Goal: Contribute content

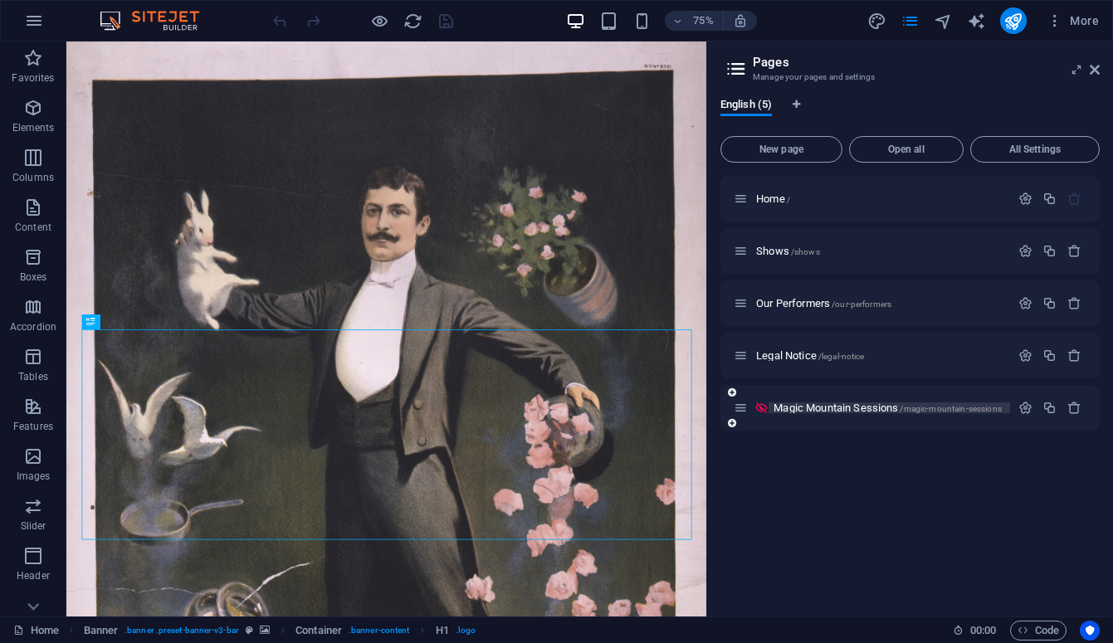
click at [835, 403] on span "Magic Mountain Sessions /magic-mountain-sessions" at bounding box center [888, 408] width 228 height 12
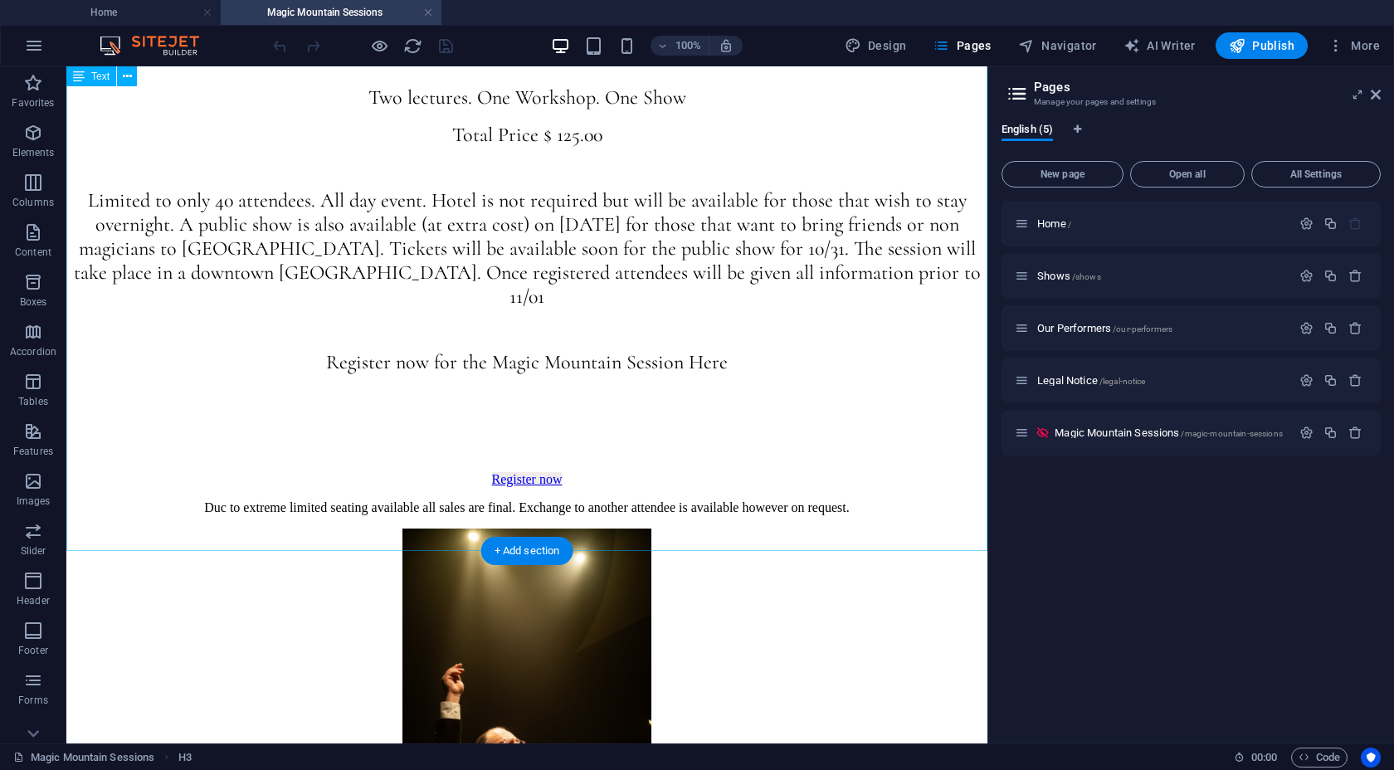
scroll to position [1403, 0]
drag, startPoint x: 736, startPoint y: 381, endPoint x: 778, endPoint y: 412, distance: 52.1
click at [778, 412] on div "Welcome to the first Magic Mountain Session, a one day magic convention that fo…" at bounding box center [527, 73] width 908 height 769
click at [764, 412] on div "Welcome to the first Magic Mountain Session, a one day magic convention that fo…" at bounding box center [527, 73] width 908 height 769
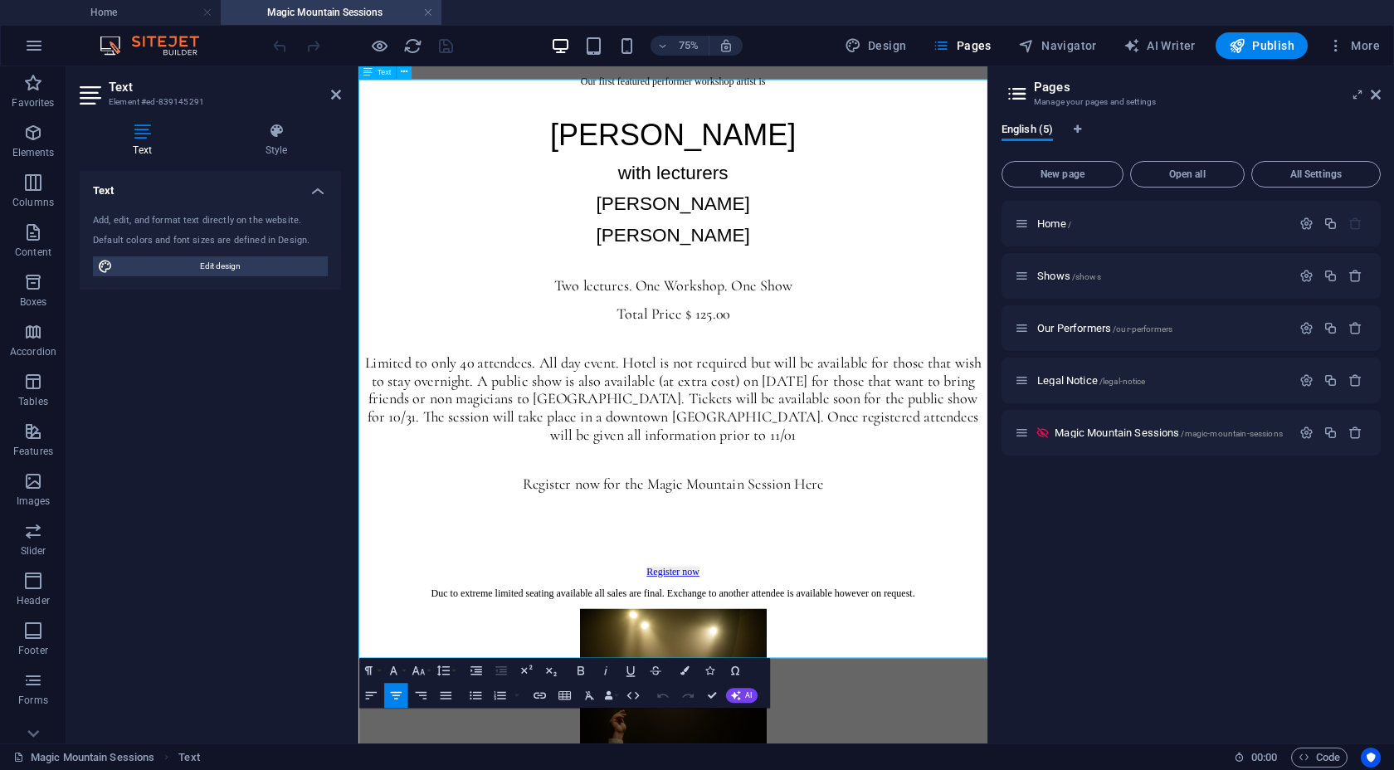
scroll to position [1157, 0]
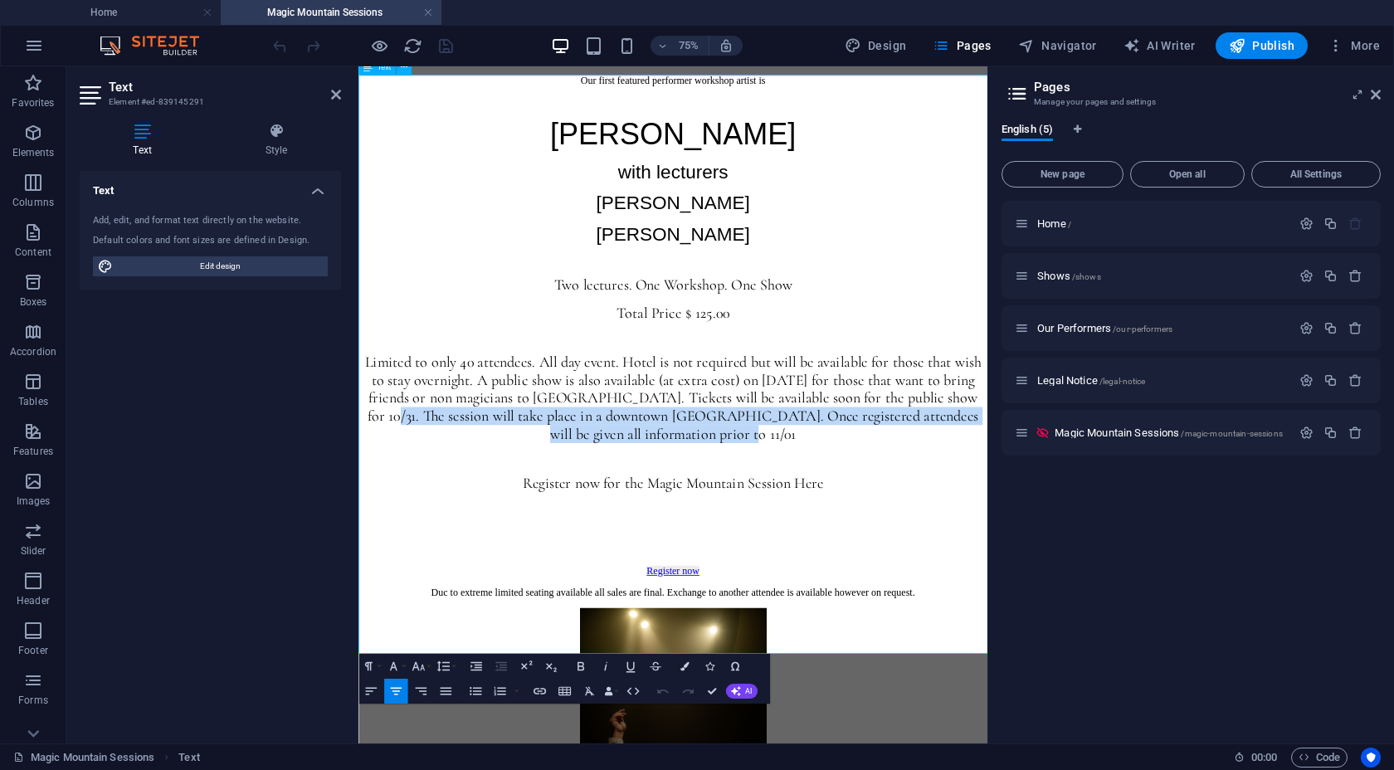
drag, startPoint x: 1144, startPoint y: 655, endPoint x: 1149, endPoint y: 701, distance: 46.7
click at [1112, 569] on p "Limited to only 40 attendees. All day event. Hotel is not required but will be …" at bounding box center [778, 509] width 826 height 120
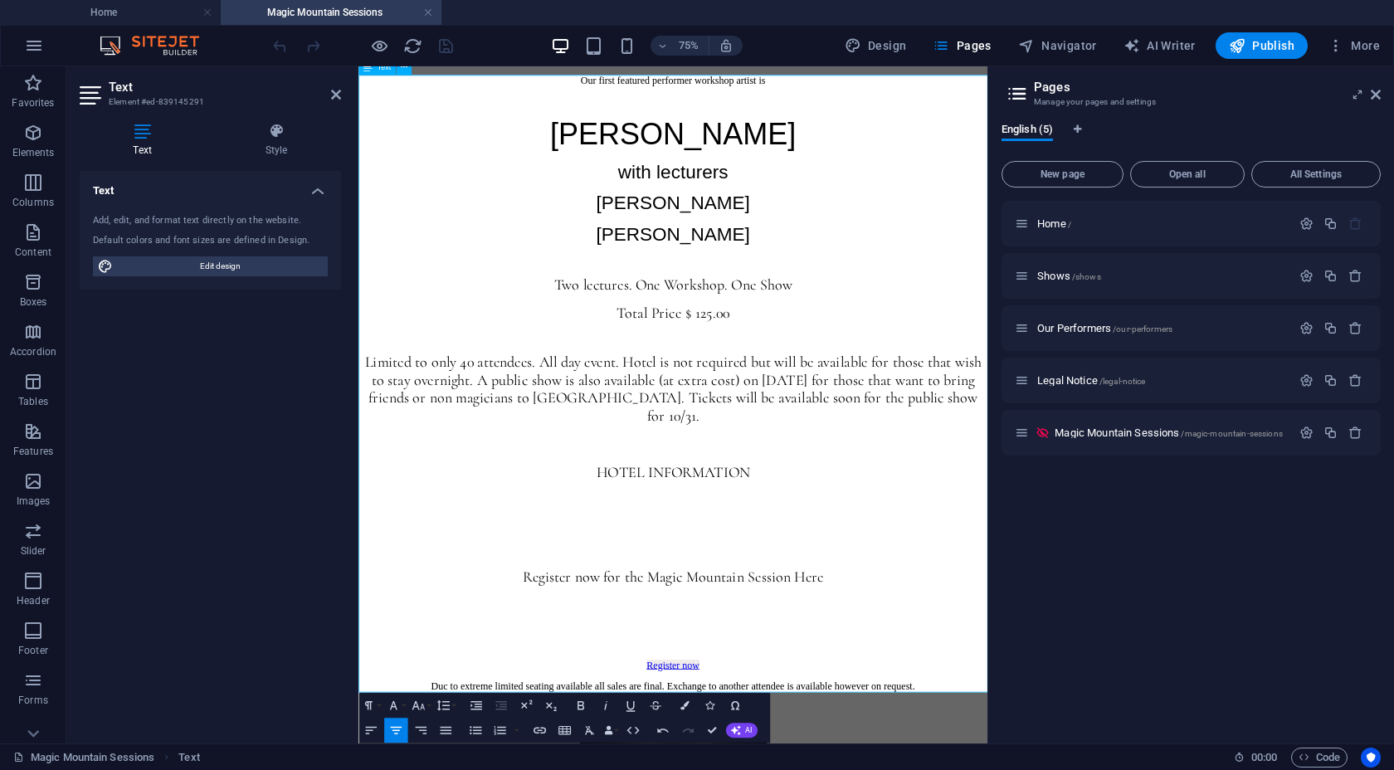
click at [822, 620] on span "HOTEL INFORMATION" at bounding box center [778, 608] width 205 height 24
click at [428, 642] on button "Font Size" at bounding box center [420, 705] width 24 height 25
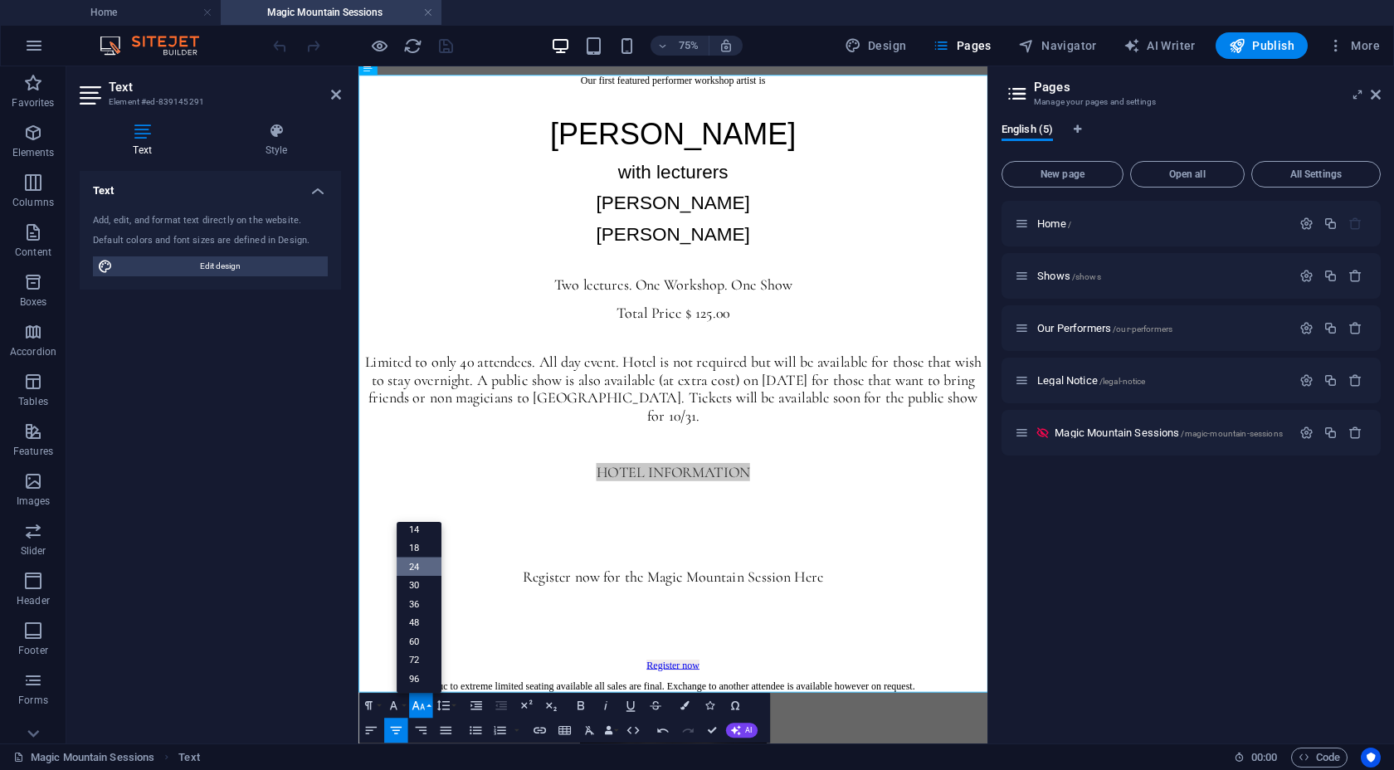
scroll to position [134, 0]
click at [417, 584] on link "30" at bounding box center [418, 585] width 45 height 19
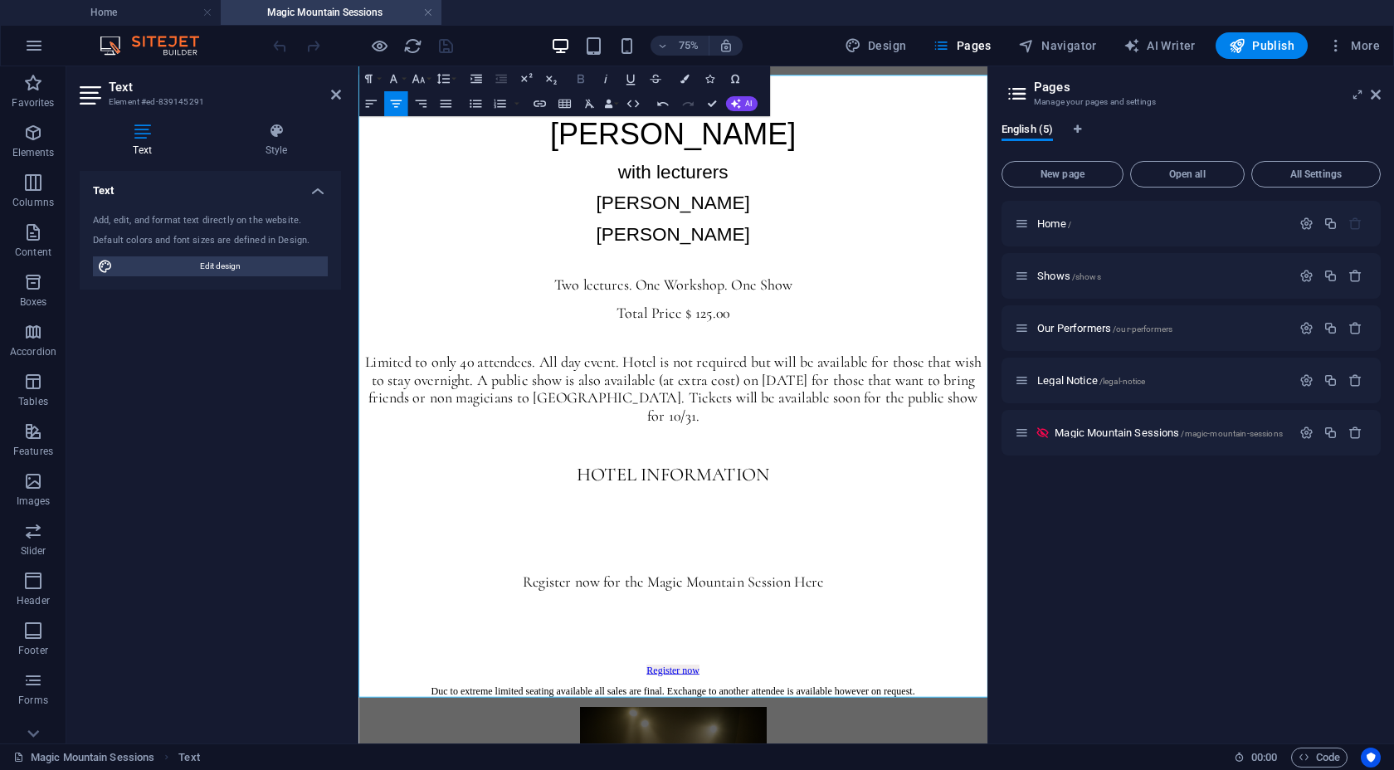
click at [580, 81] on icon "button" at bounding box center [580, 78] width 15 height 15
click at [884, 627] on strong "HOTEL INFORMATION" at bounding box center [777, 611] width 261 height 31
click at [916, 627] on p "HOTEL INFORMATION" at bounding box center [778, 611] width 826 height 31
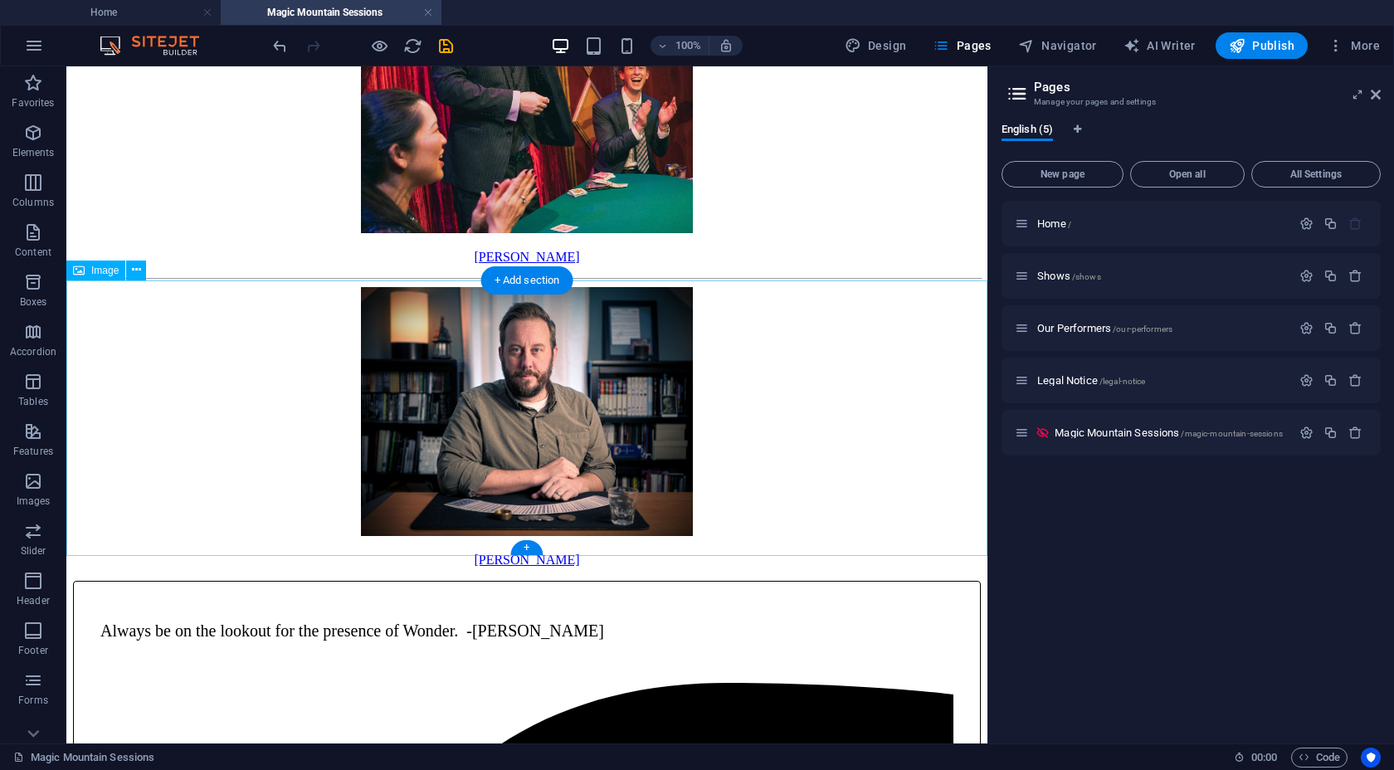
scroll to position [2778, 0]
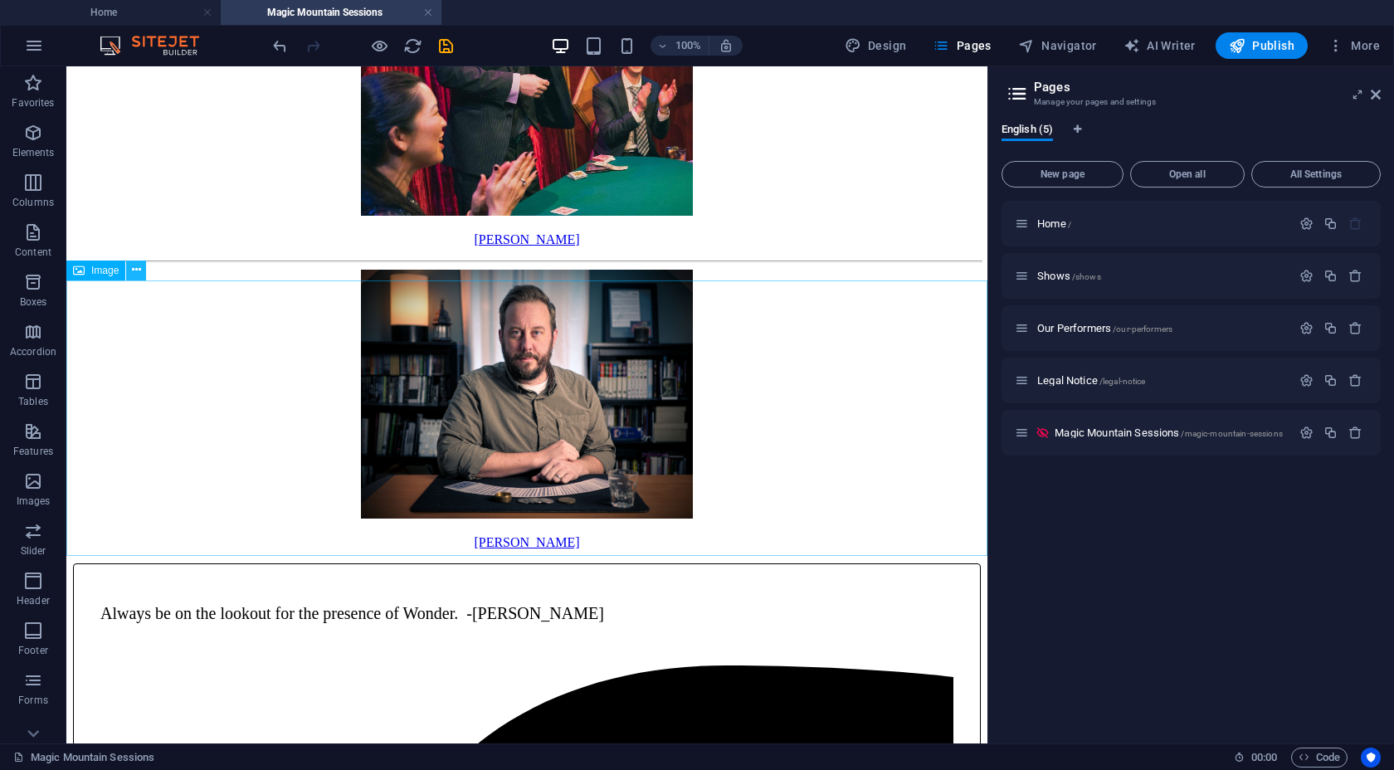
click at [139, 267] on icon at bounding box center [136, 269] width 9 height 17
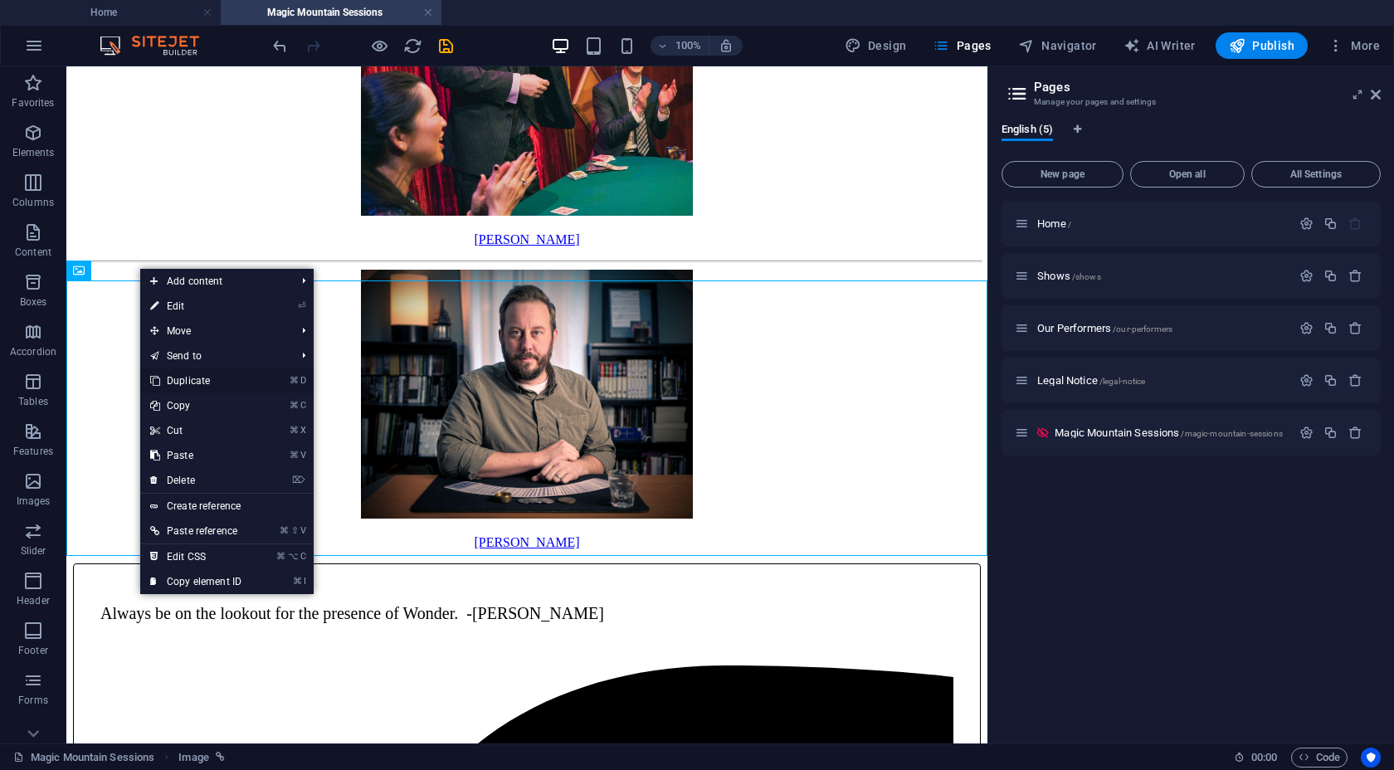
click at [195, 383] on link "⌘ D Duplicate" at bounding box center [195, 381] width 111 height 25
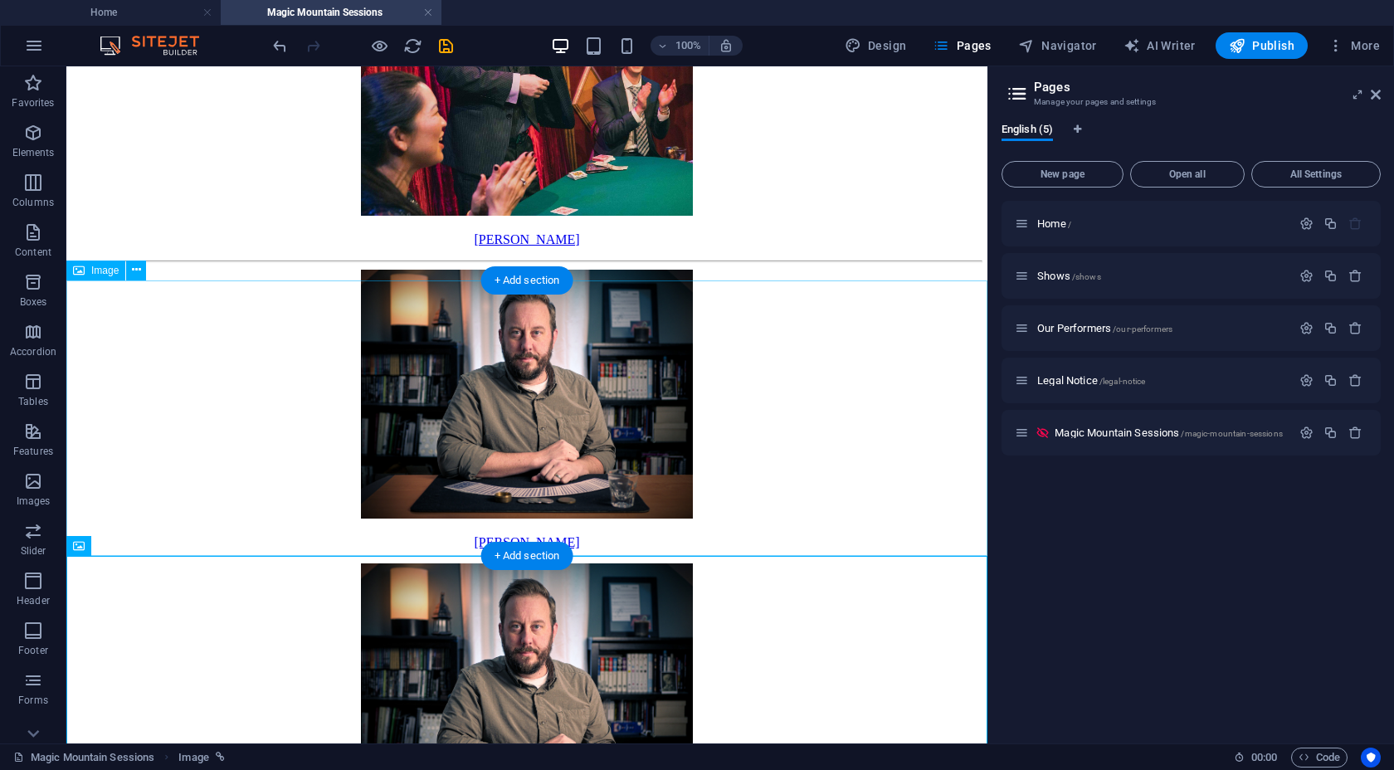
scroll to position [3053, 0]
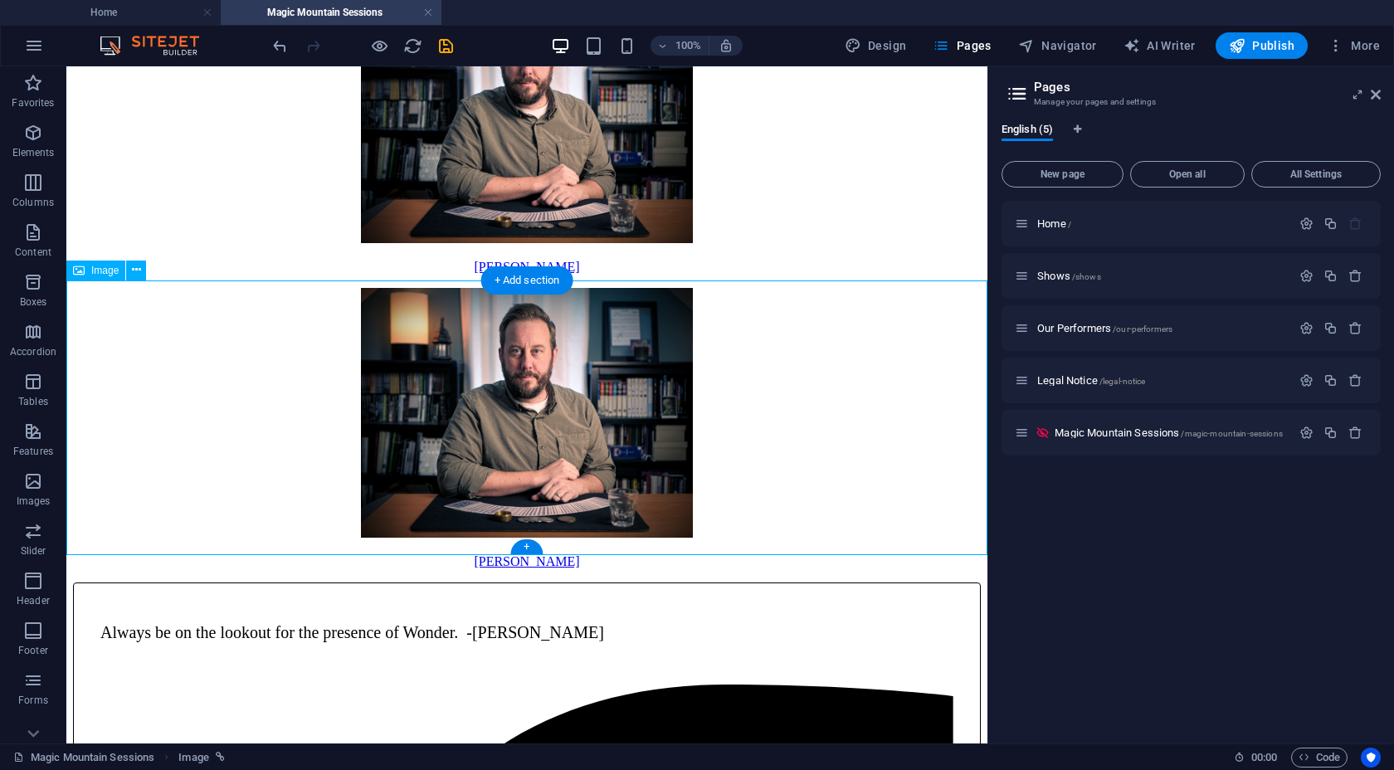
click at [566, 545] on figure "[PERSON_NAME]" at bounding box center [527, 428] width 908 height 281
click at [566, 540] on figure "[PERSON_NAME]" at bounding box center [527, 428] width 908 height 281
select select "px"
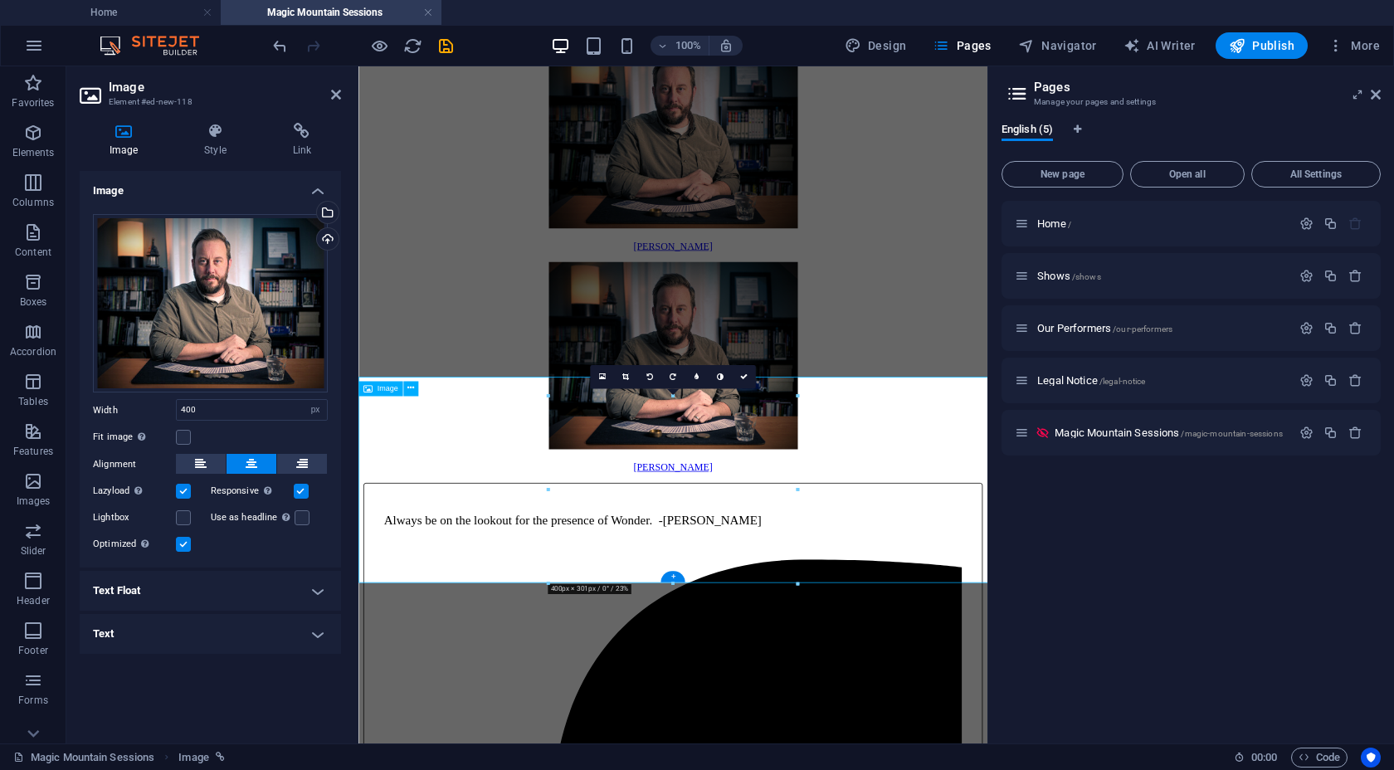
scroll to position [2853, 0]
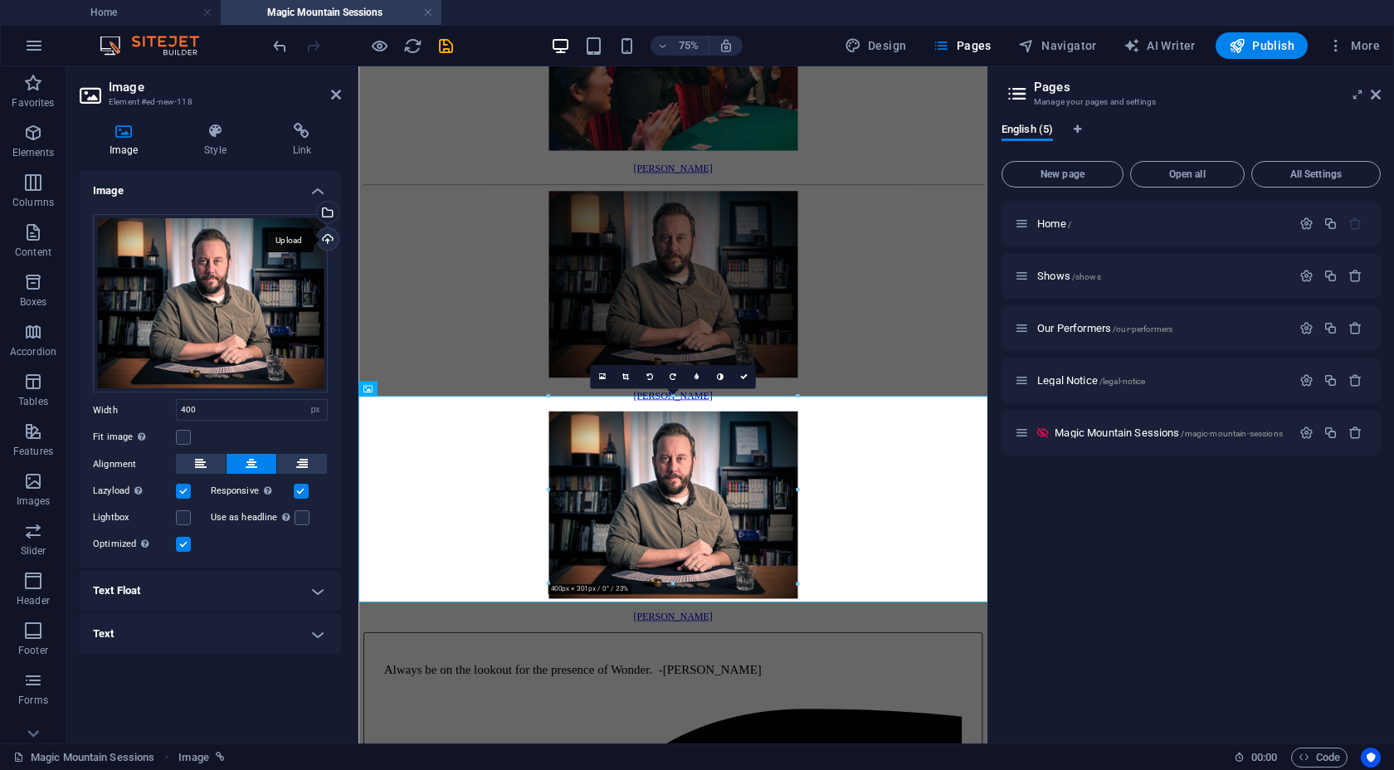
click at [327, 238] on div "Upload" at bounding box center [326, 240] width 25 height 25
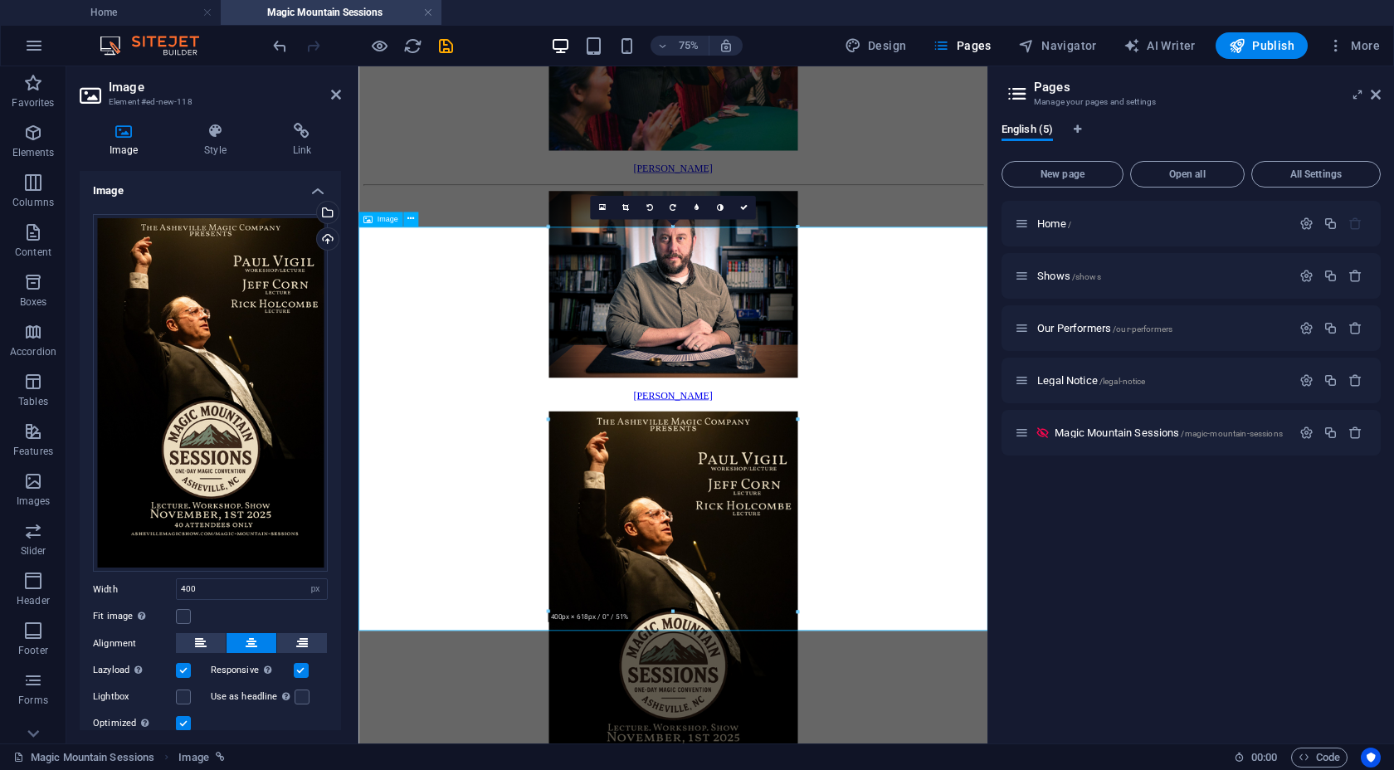
scroll to position [3079, 0]
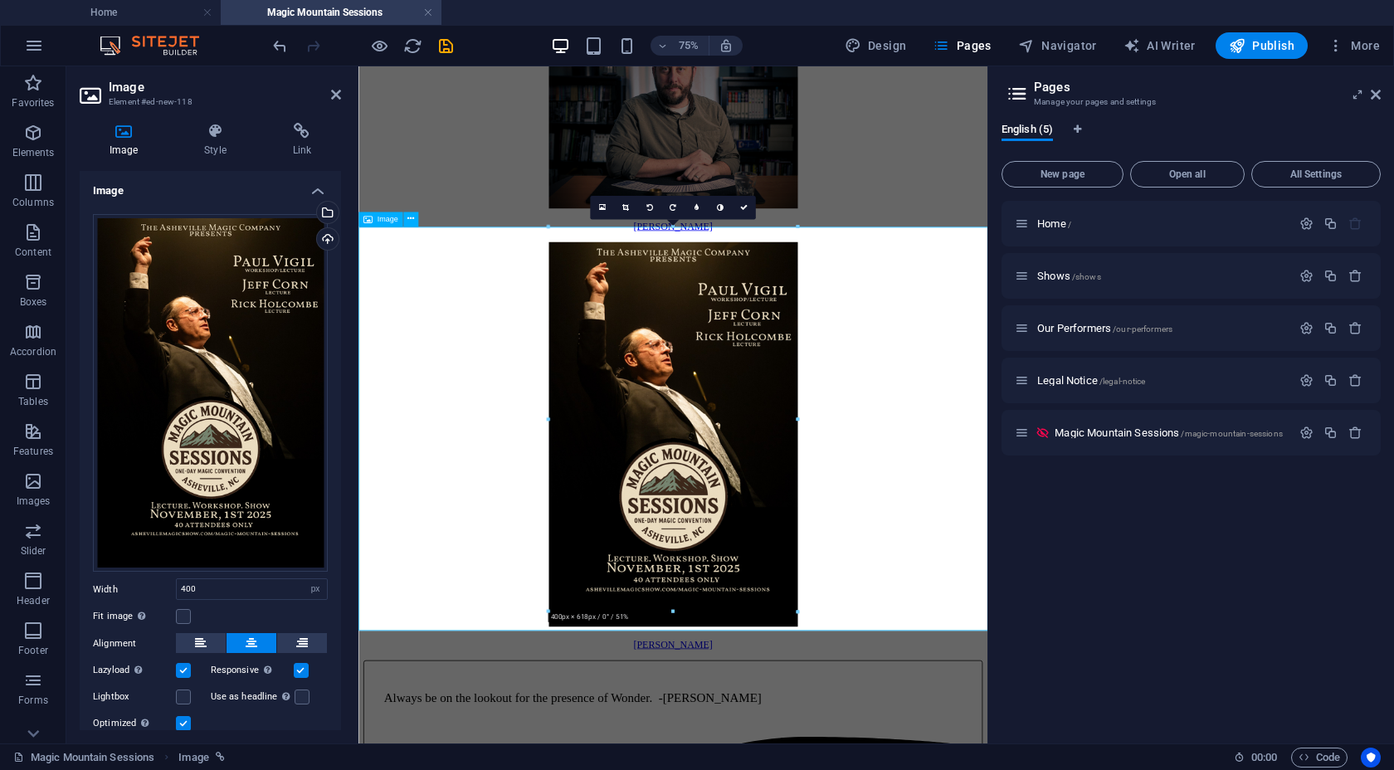
click at [822, 642] on figure "[PERSON_NAME]" at bounding box center [778, 573] width 826 height 544
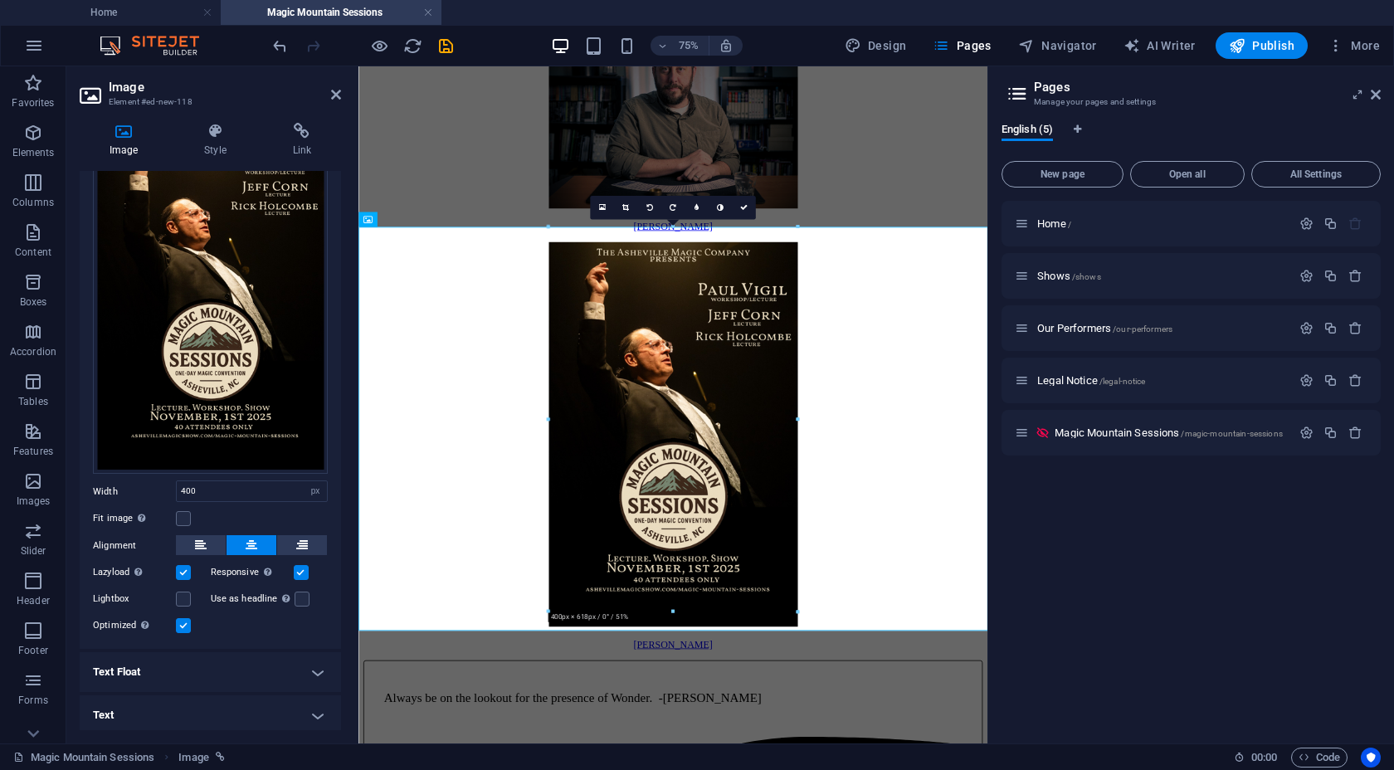
click at [1082, 578] on div "Home / Shows /shows Our Performers /our-performers Legal Notice /legal-notice M…" at bounding box center [1191, 466] width 379 height 530
click at [315, 642] on h4 "Text" at bounding box center [210, 716] width 261 height 40
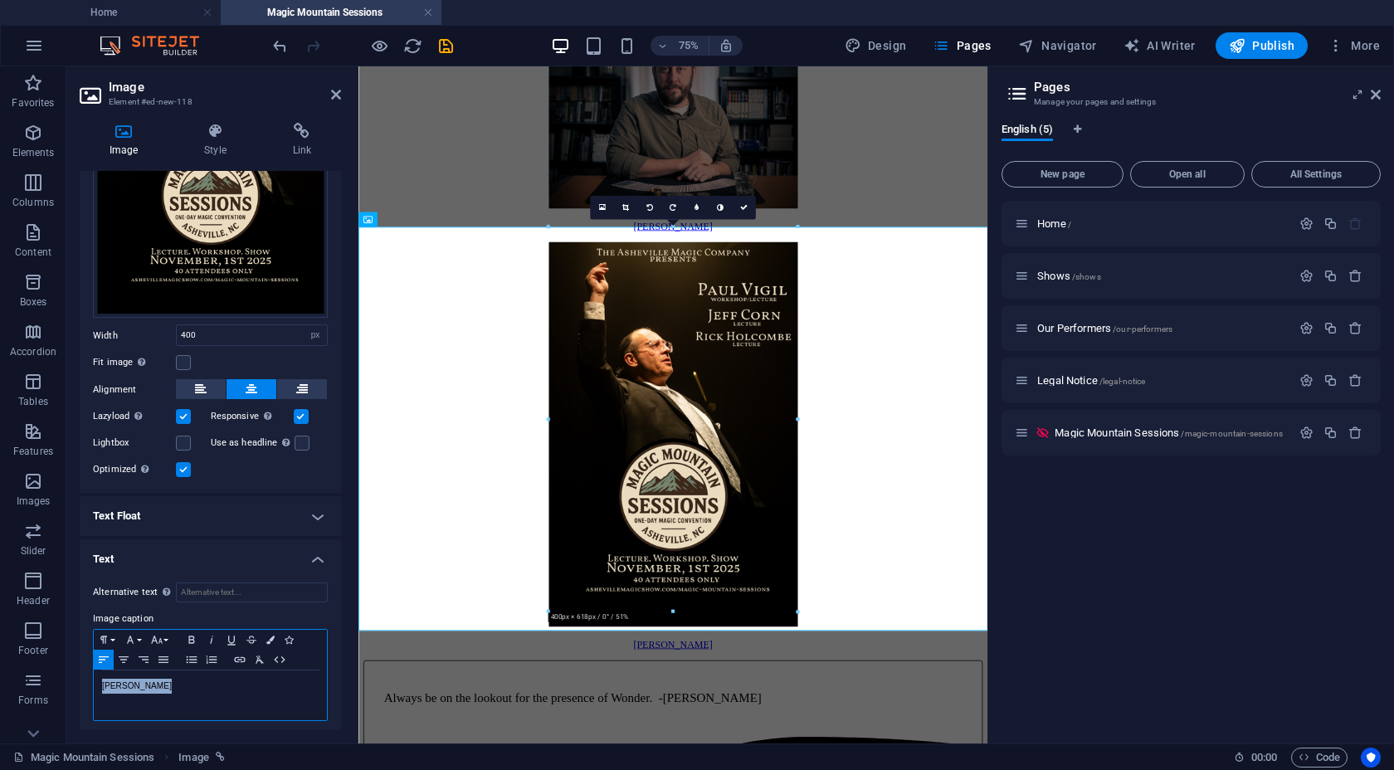
drag, startPoint x: 171, startPoint y: 681, endPoint x: 77, endPoint y: 668, distance: 94.6
click at [77, 642] on div "Image Style Link Image Drag files here, click to choose files or select files f…" at bounding box center [210, 427] width 288 height 634
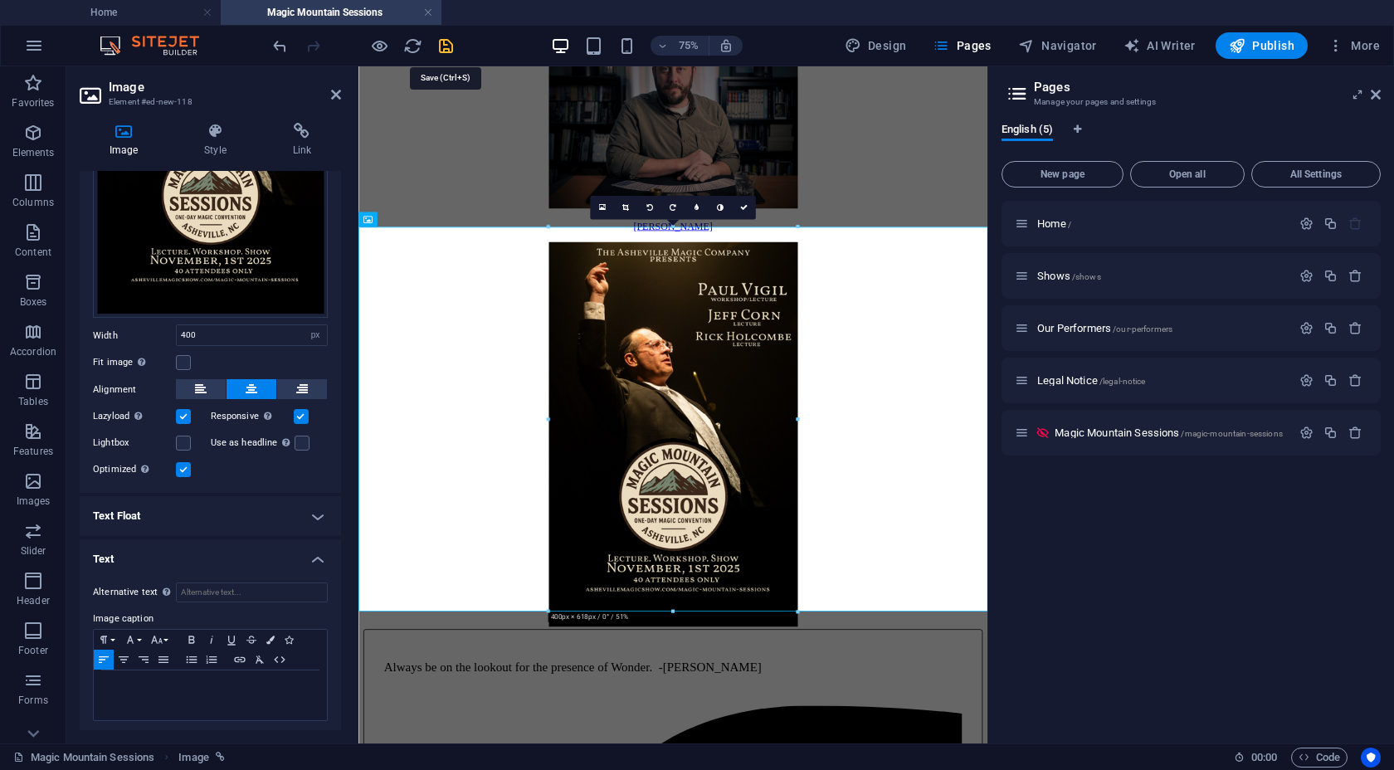
click at [449, 49] on icon "save" at bounding box center [446, 46] width 19 height 19
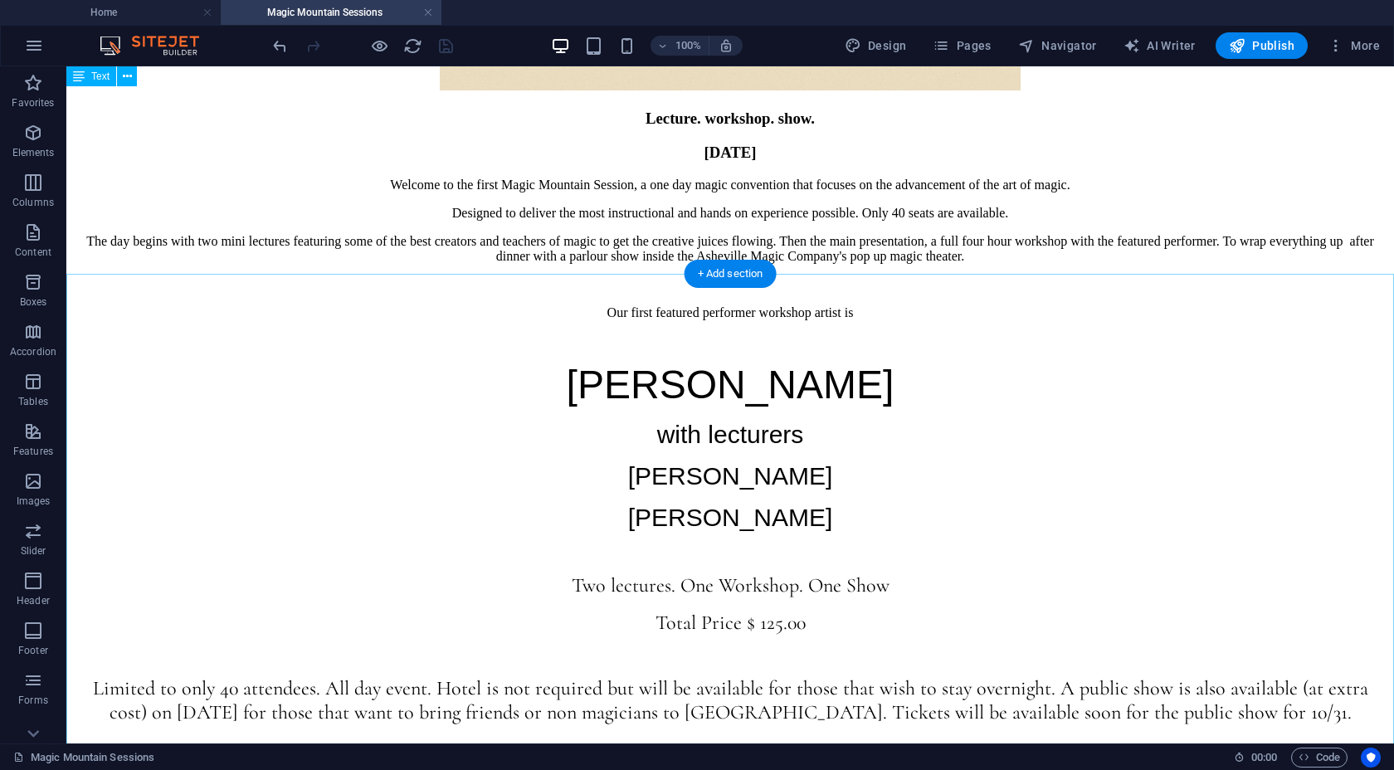
scroll to position [904, 0]
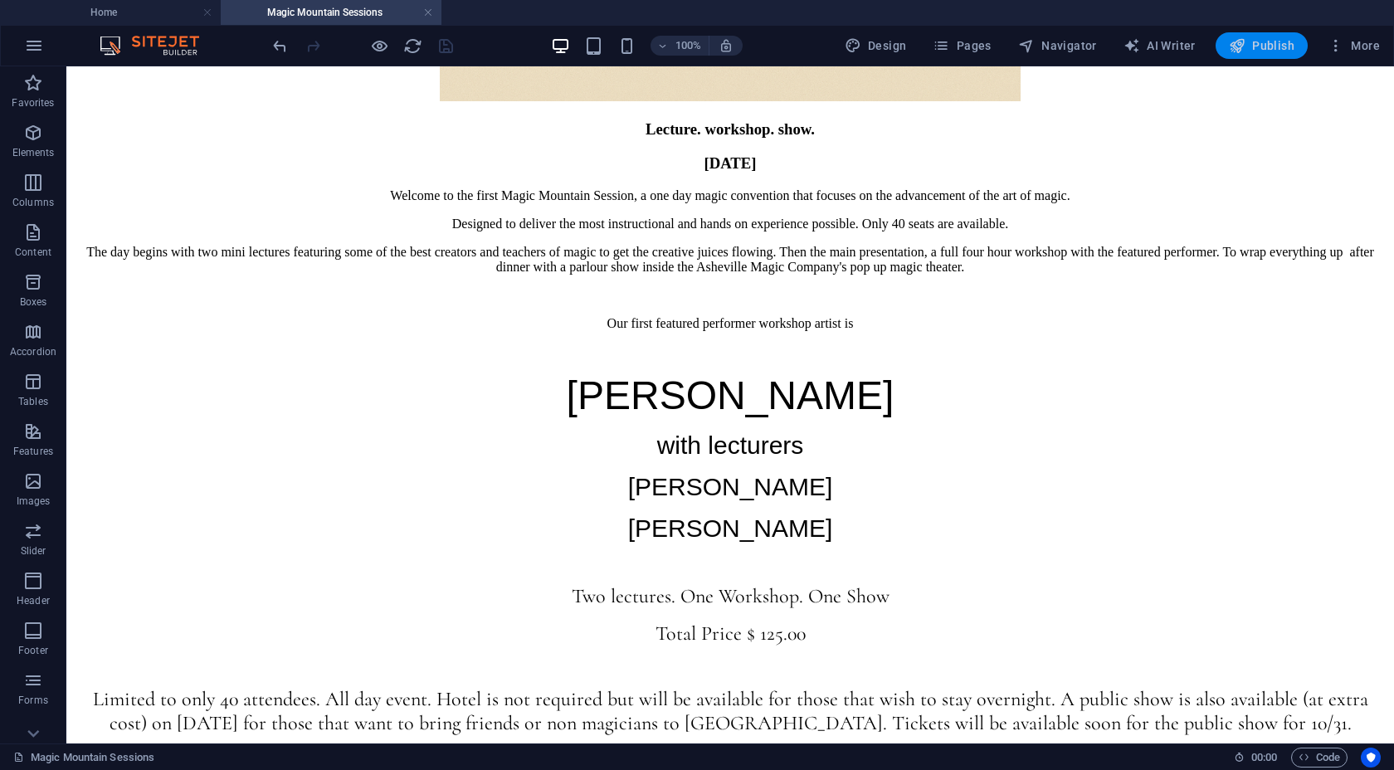
click at [1112, 48] on span "Publish" at bounding box center [1262, 45] width 66 height 17
